Goal: Entertainment & Leisure: Consume media (video, audio)

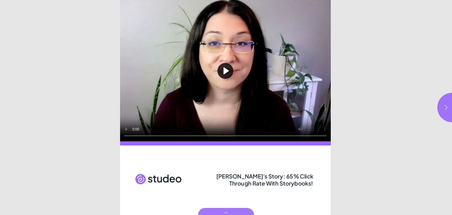
click at [225, 71] on button "Play video" at bounding box center [225, 70] width 211 height 141
click at [444, 107] on icon "button" at bounding box center [446, 107] width 6 height 6
type input "***"
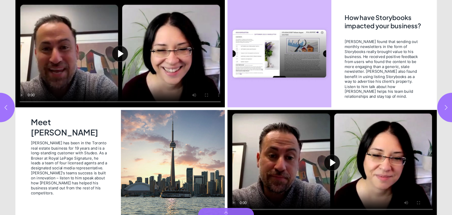
click at [123, 51] on button "Play video" at bounding box center [120, 53] width 210 height 107
click at [331, 162] on button "Play video" at bounding box center [333, 162] width 210 height 105
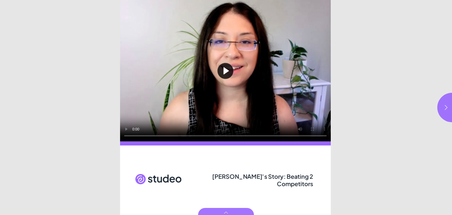
click at [224, 71] on button "Play video" at bounding box center [225, 70] width 211 height 141
click at [446, 107] on icon "button" at bounding box center [446, 107] width 6 height 6
type input "***"
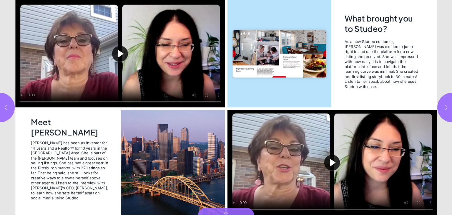
click at [120, 55] on button "Play video" at bounding box center [120, 53] width 210 height 107
click at [92, 103] on video "Video" at bounding box center [120, 53] width 210 height 107
click at [332, 161] on button "Play video" at bounding box center [333, 162] width 210 height 105
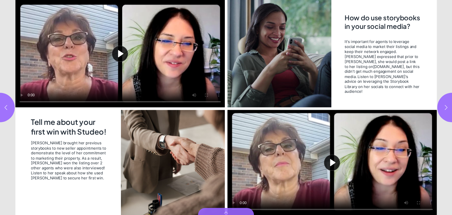
click at [332, 162] on button "Play video" at bounding box center [333, 162] width 210 height 105
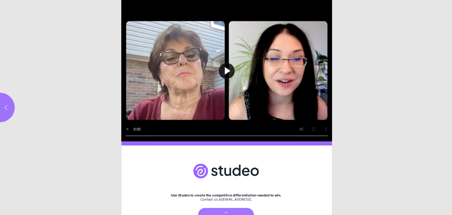
click at [224, 72] on button "Play video" at bounding box center [226, 70] width 211 height 141
click at [5, 105] on icon "button" at bounding box center [6, 107] width 6 height 6
type input "***"
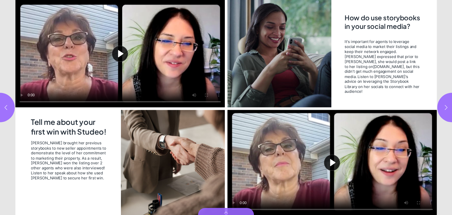
click at [333, 163] on button "Play video" at bounding box center [333, 162] width 210 height 105
click at [337, 174] on video "Video" at bounding box center [333, 162] width 210 height 105
click at [304, 160] on video "Video" at bounding box center [333, 162] width 210 height 105
click at [356, 159] on video "Video" at bounding box center [333, 162] width 210 height 105
click at [318, 179] on video "Video" at bounding box center [333, 162] width 210 height 105
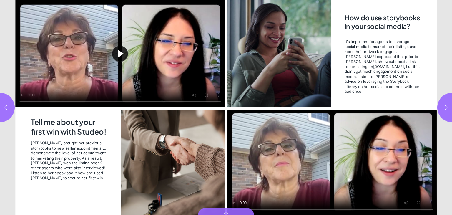
click at [366, 193] on video "Video" at bounding box center [333, 162] width 210 height 105
